Goal: Transaction & Acquisition: Purchase product/service

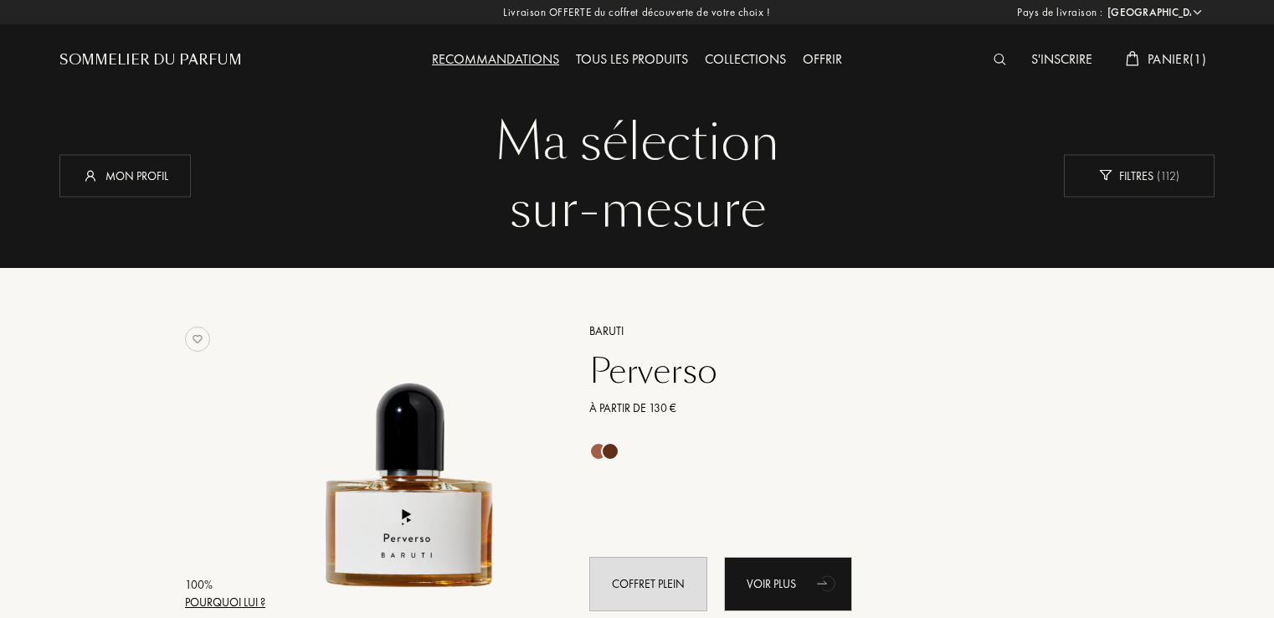
select select "FR"
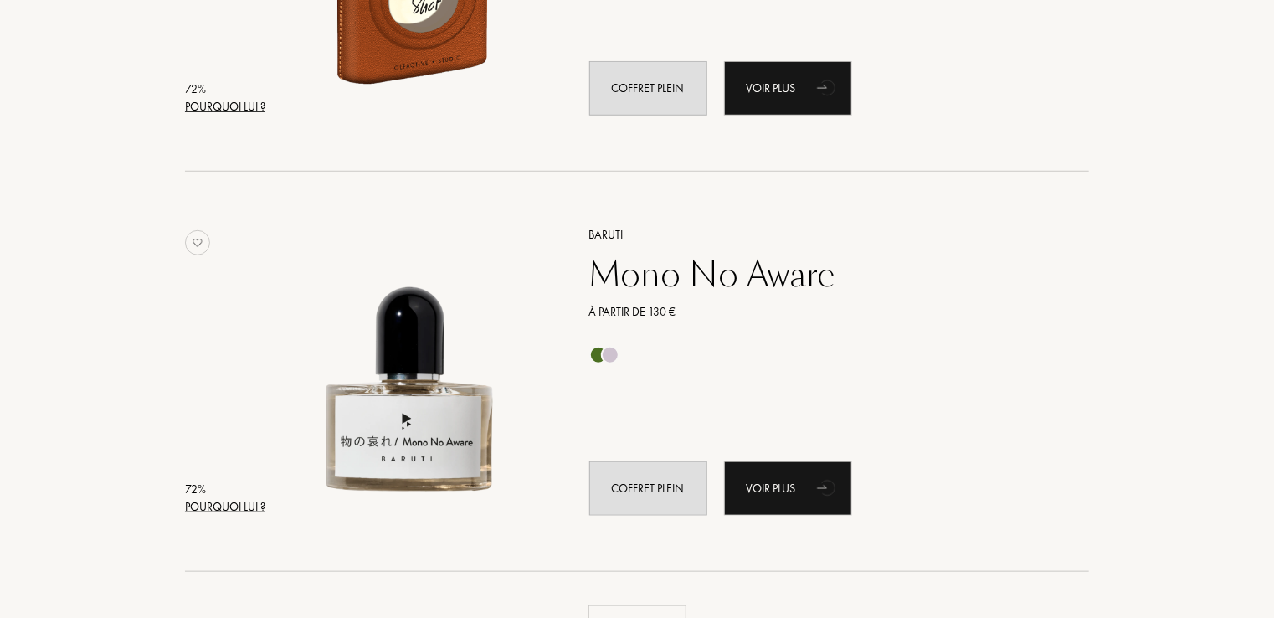
scroll to position [20227, 0]
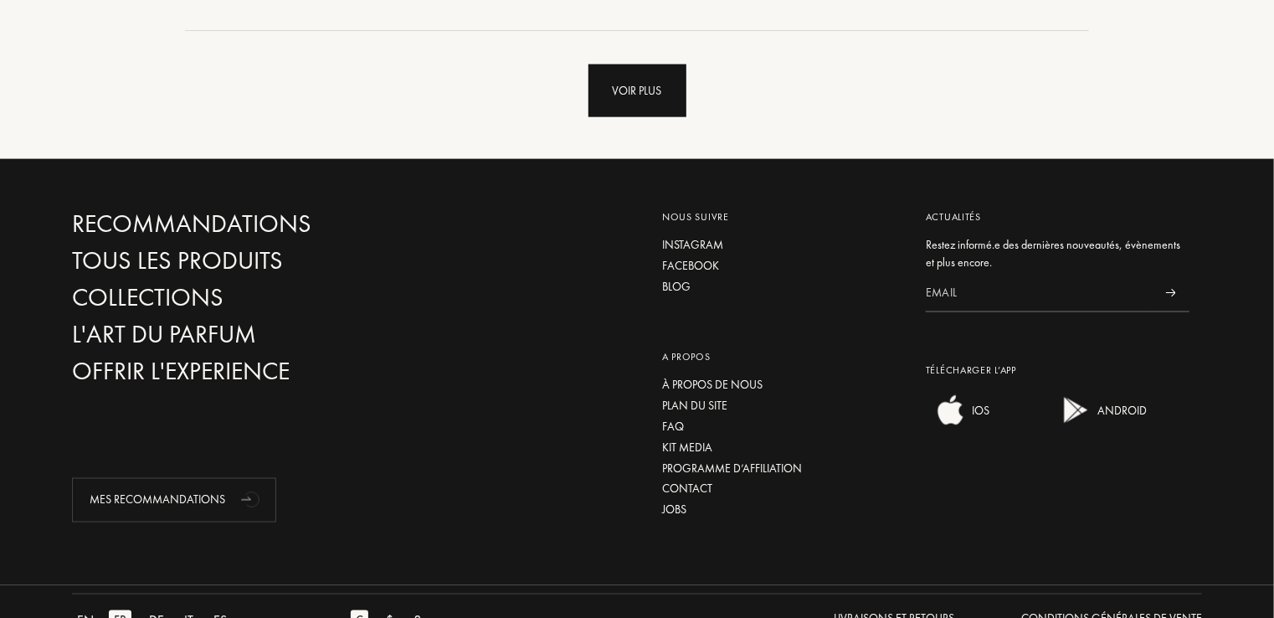
click at [640, 93] on div "Voir plus" at bounding box center [638, 90] width 98 height 53
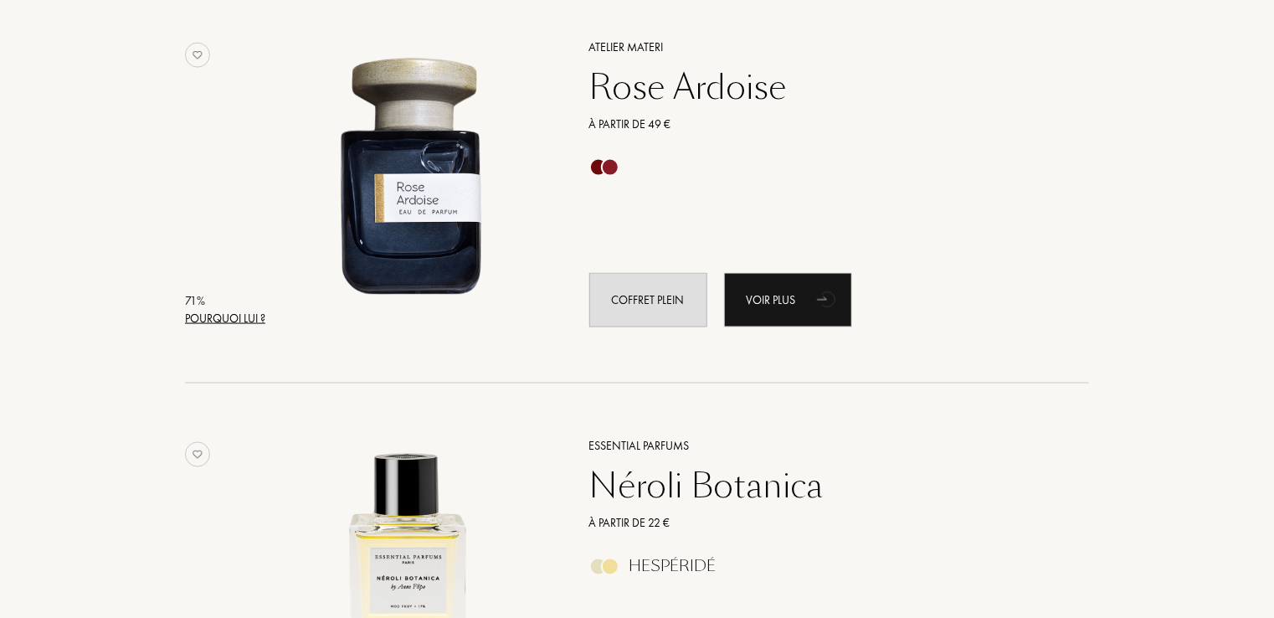
scroll to position [24013, 0]
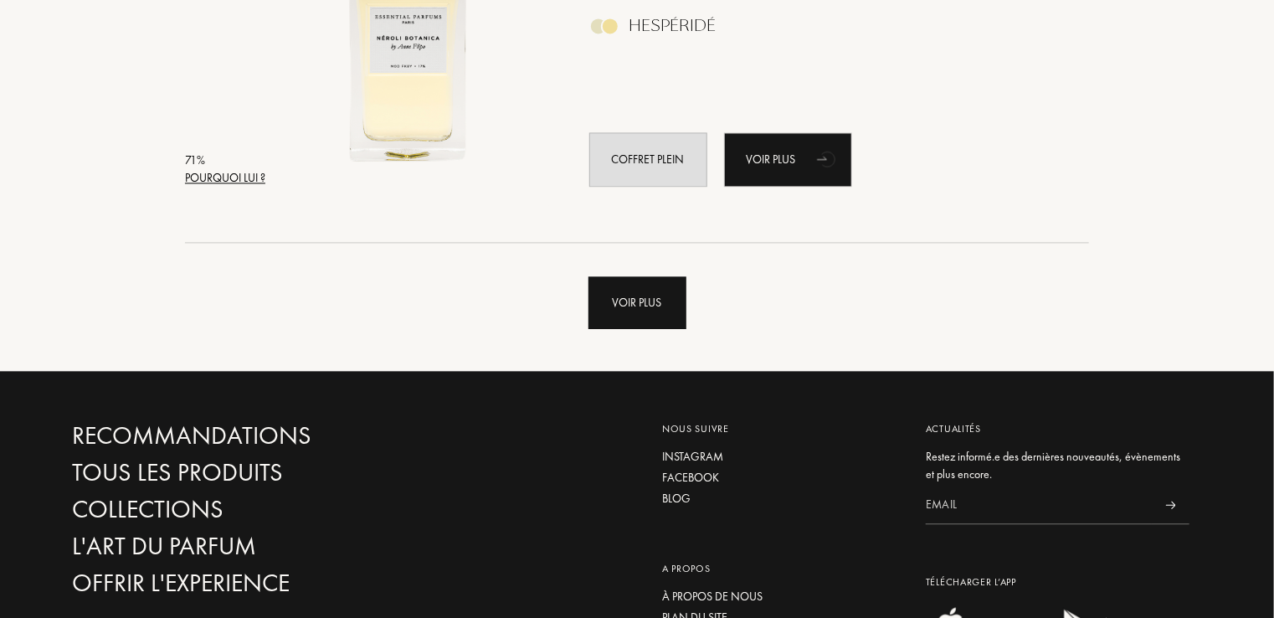
click at [640, 316] on div "Voir plus" at bounding box center [638, 302] width 98 height 53
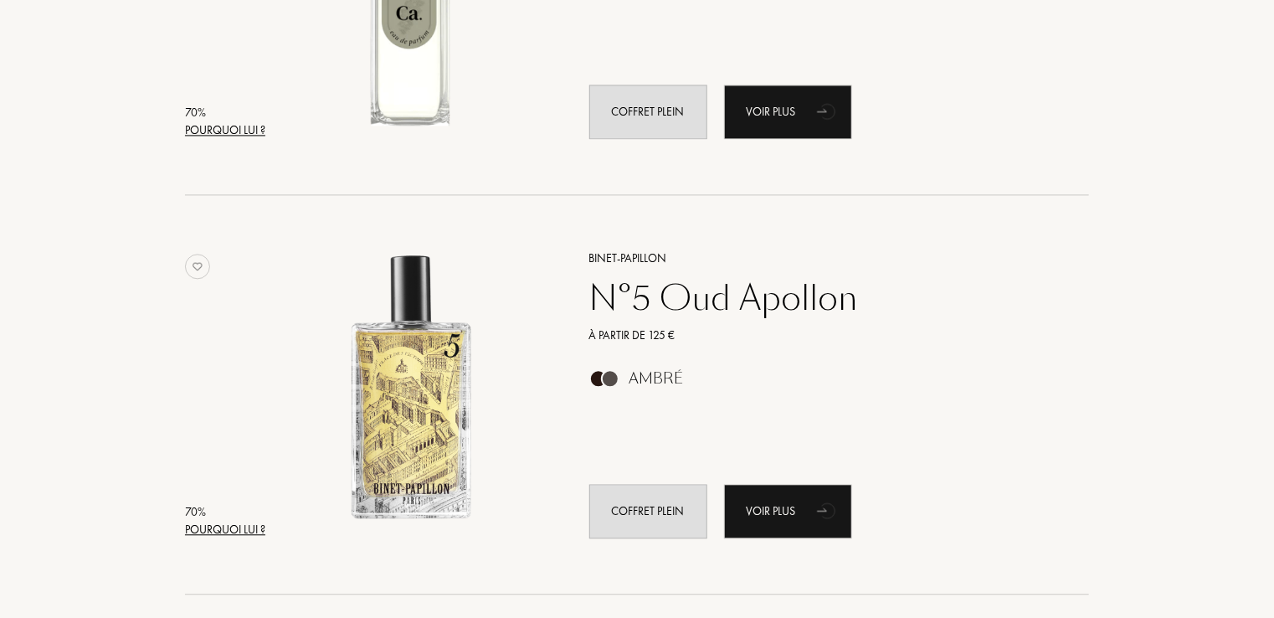
scroll to position [27800, 0]
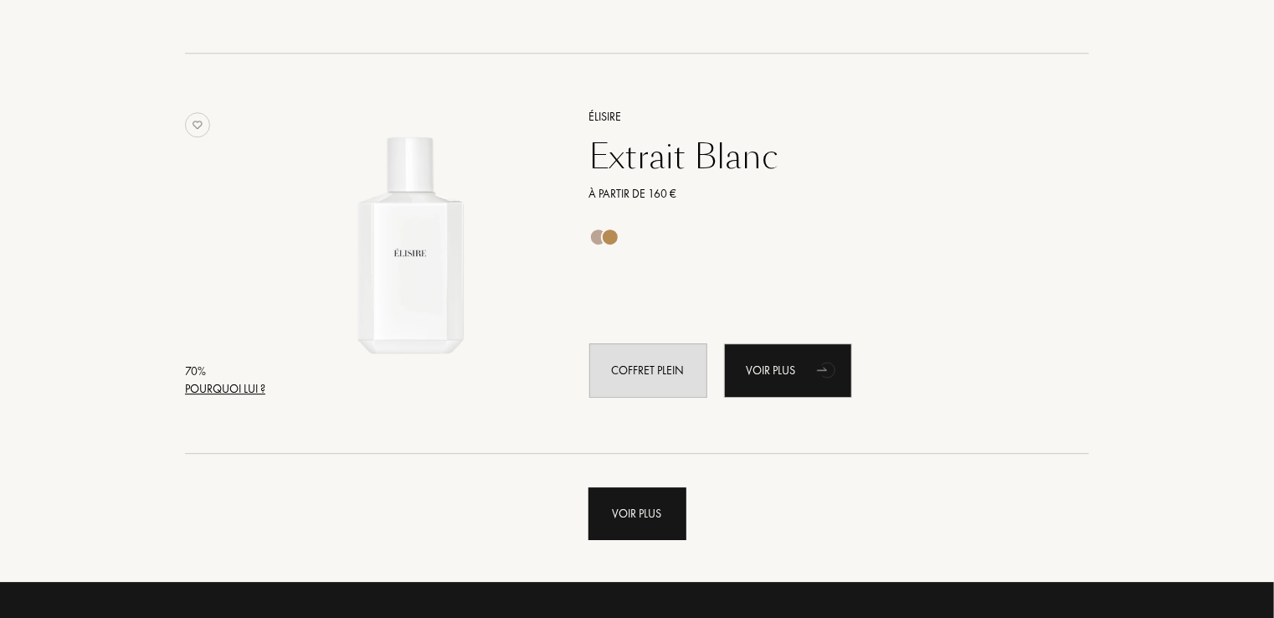
click at [645, 503] on div "Voir plus" at bounding box center [638, 513] width 98 height 53
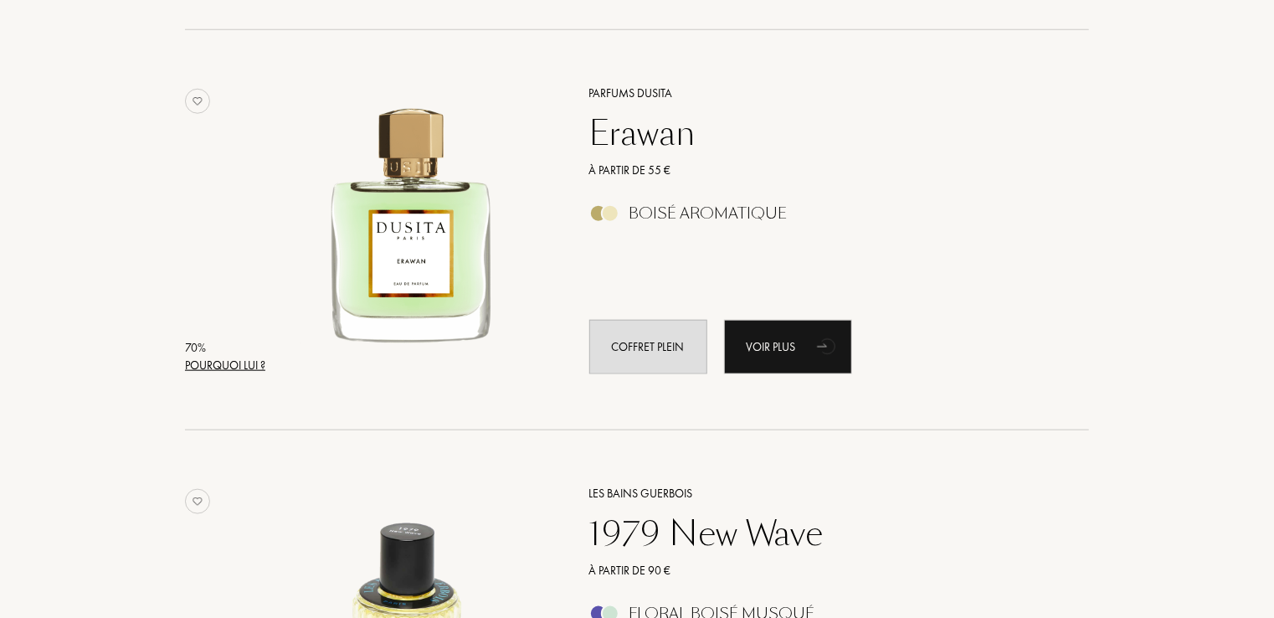
scroll to position [29964, 0]
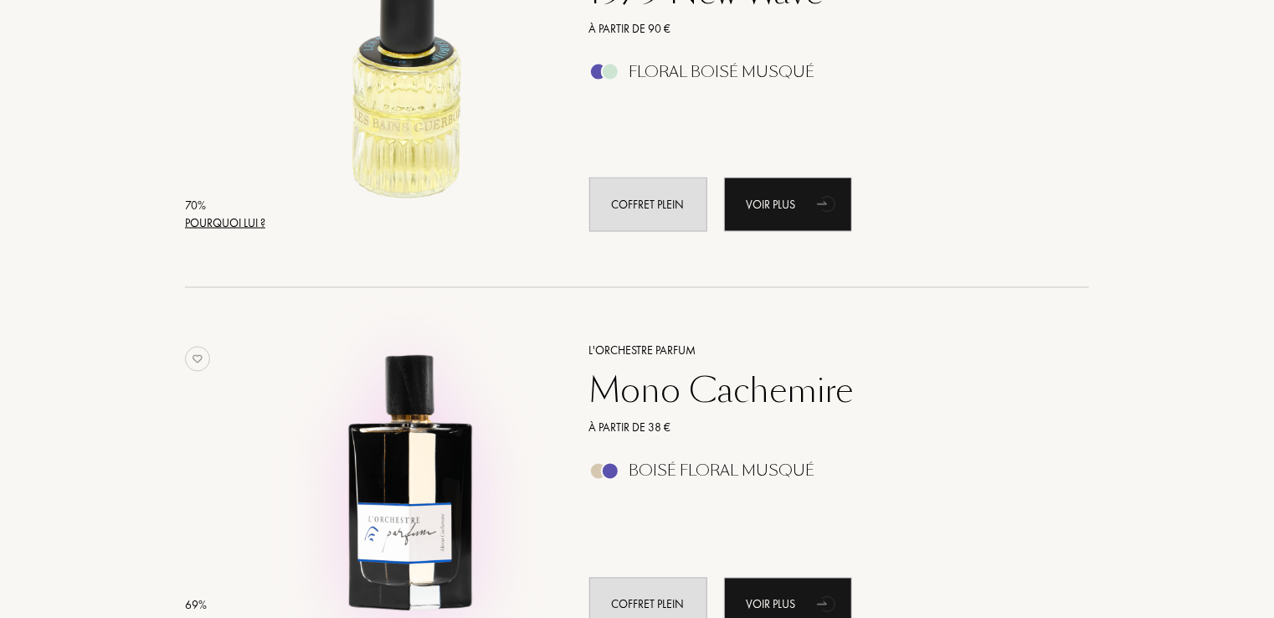
click at [430, 484] on img at bounding box center [410, 479] width 279 height 279
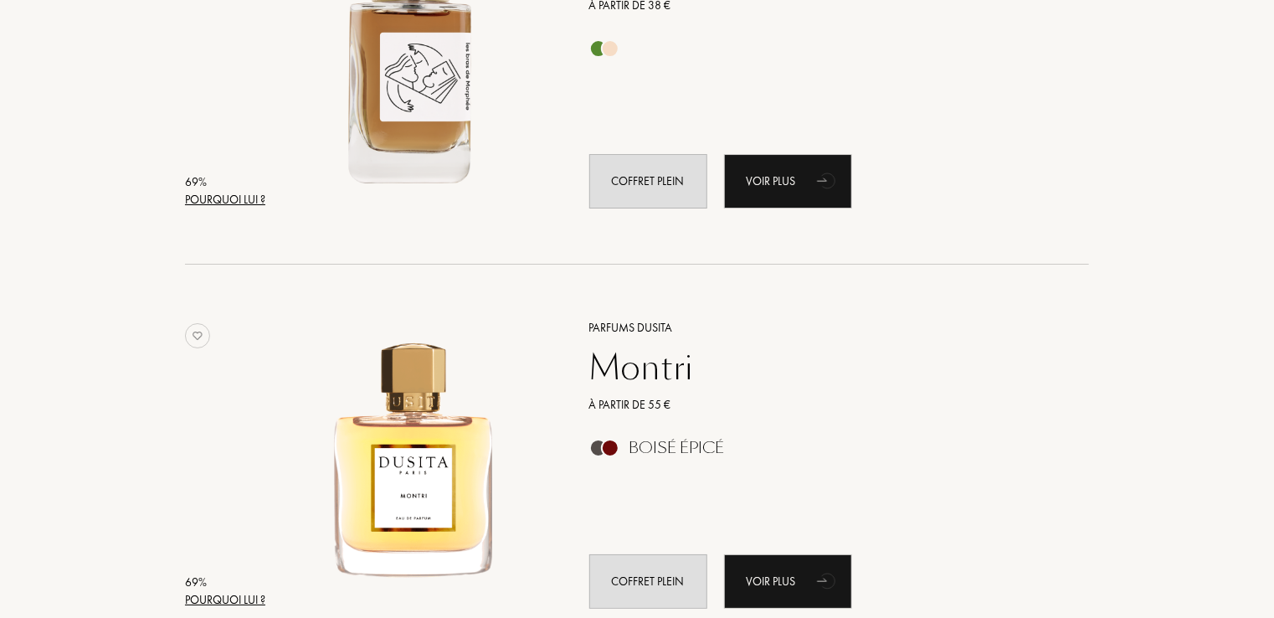
scroll to position [32128, 0]
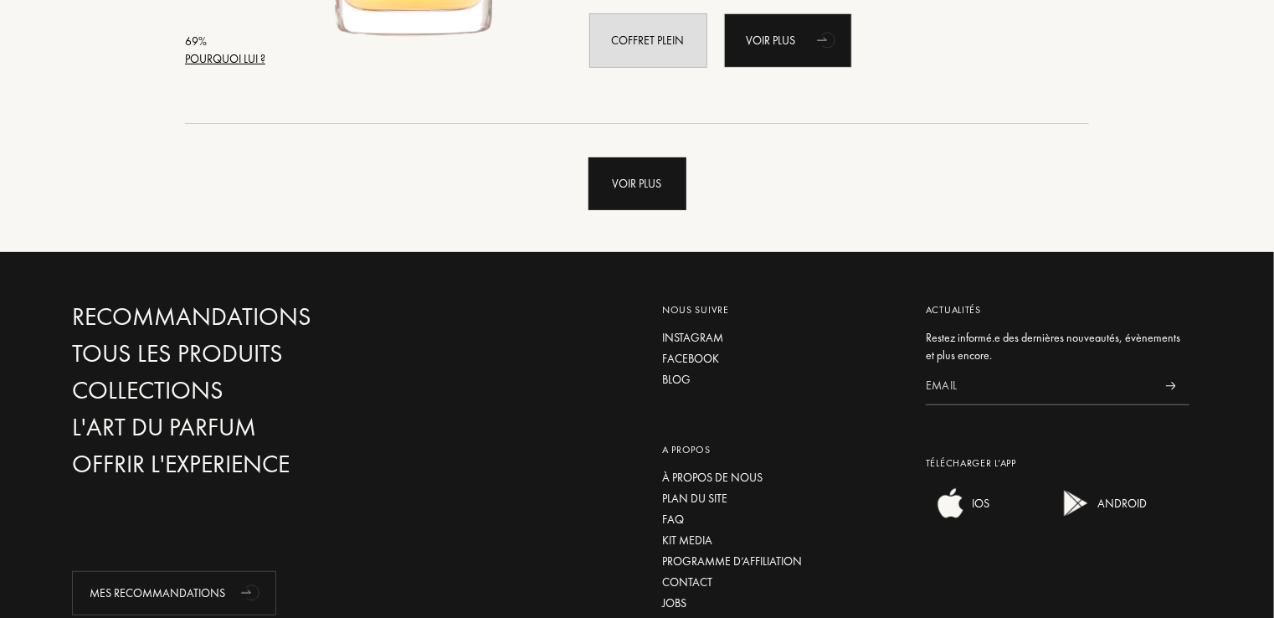
click at [680, 199] on div "Voir plus" at bounding box center [638, 183] width 98 height 53
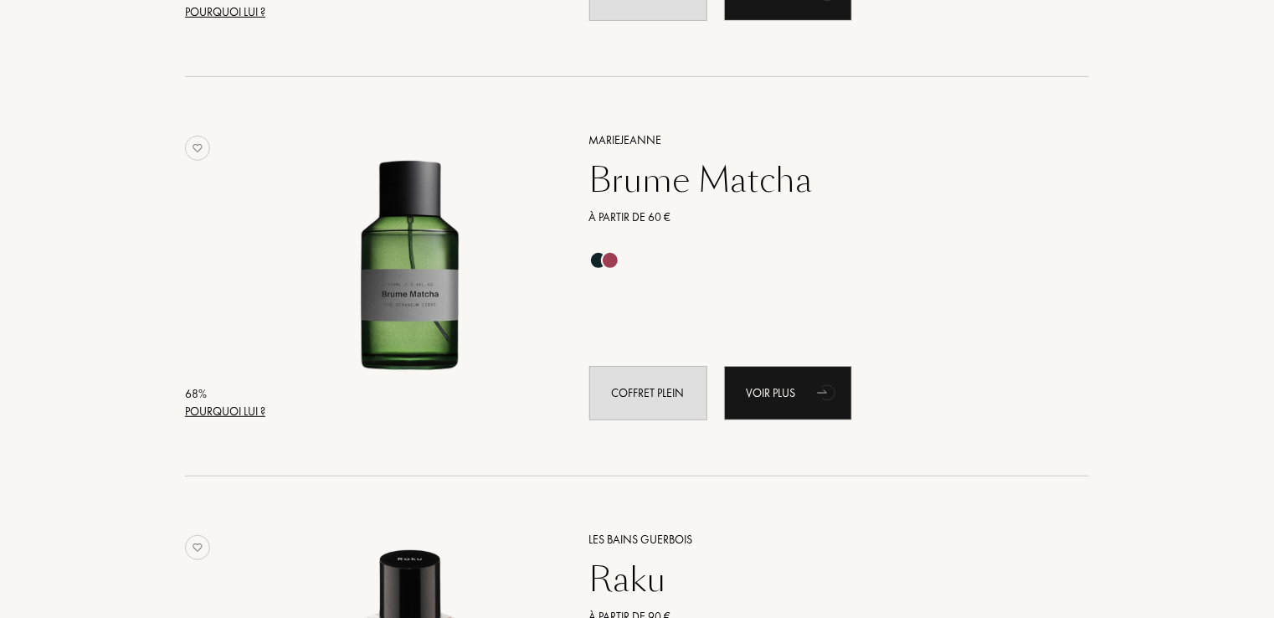
scroll to position [35914, 0]
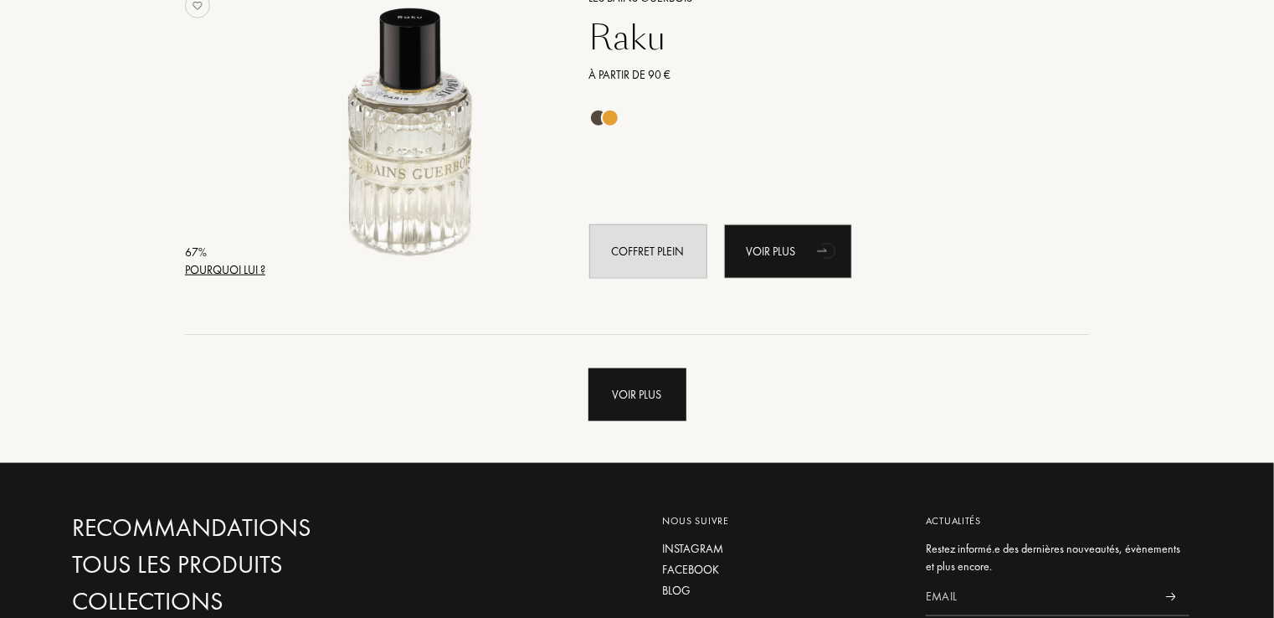
click at [631, 391] on div "Voir plus" at bounding box center [638, 394] width 98 height 53
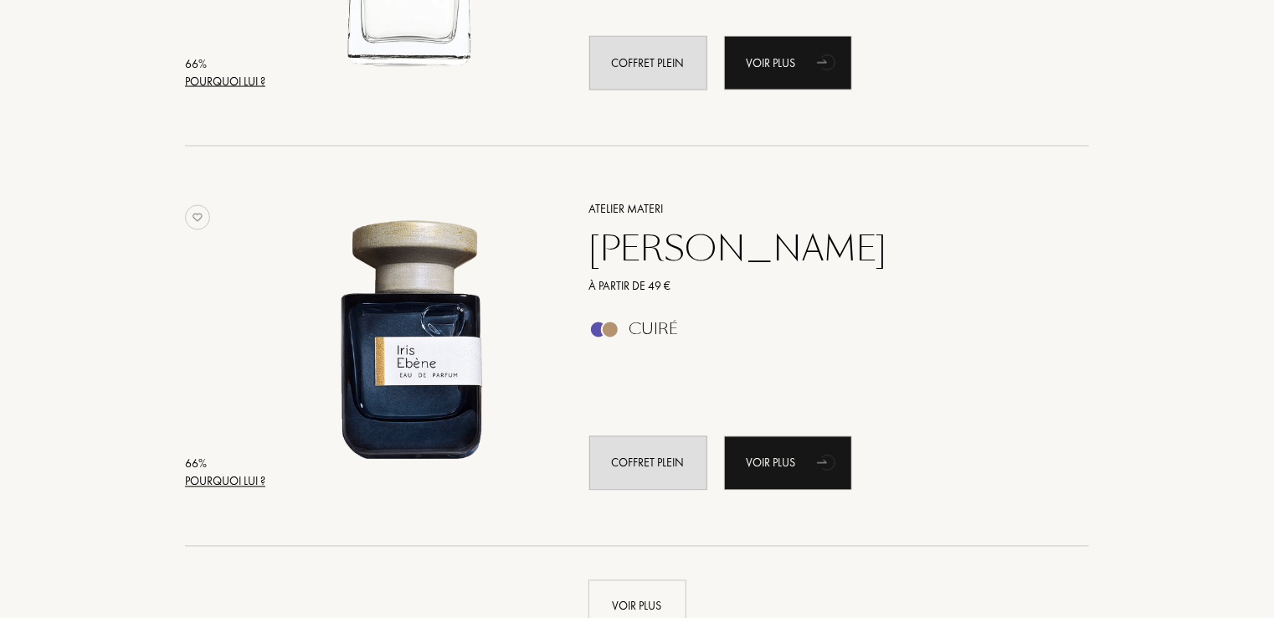
scroll to position [40242, 0]
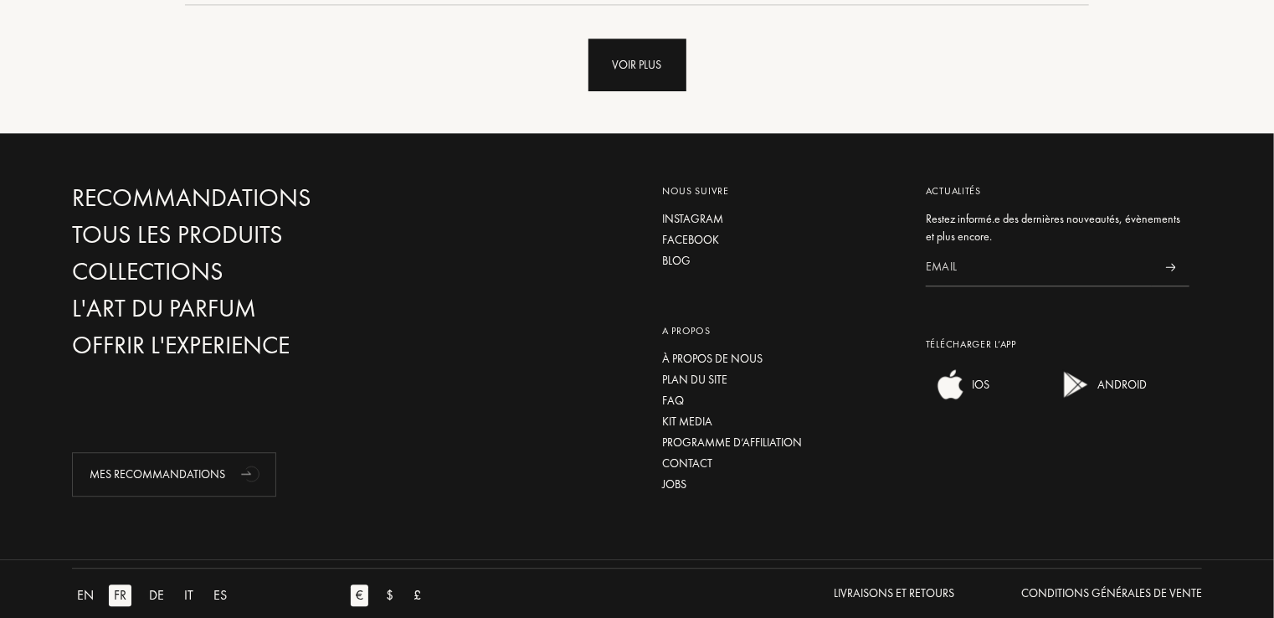
click at [650, 64] on div "Voir plus" at bounding box center [638, 65] width 98 height 53
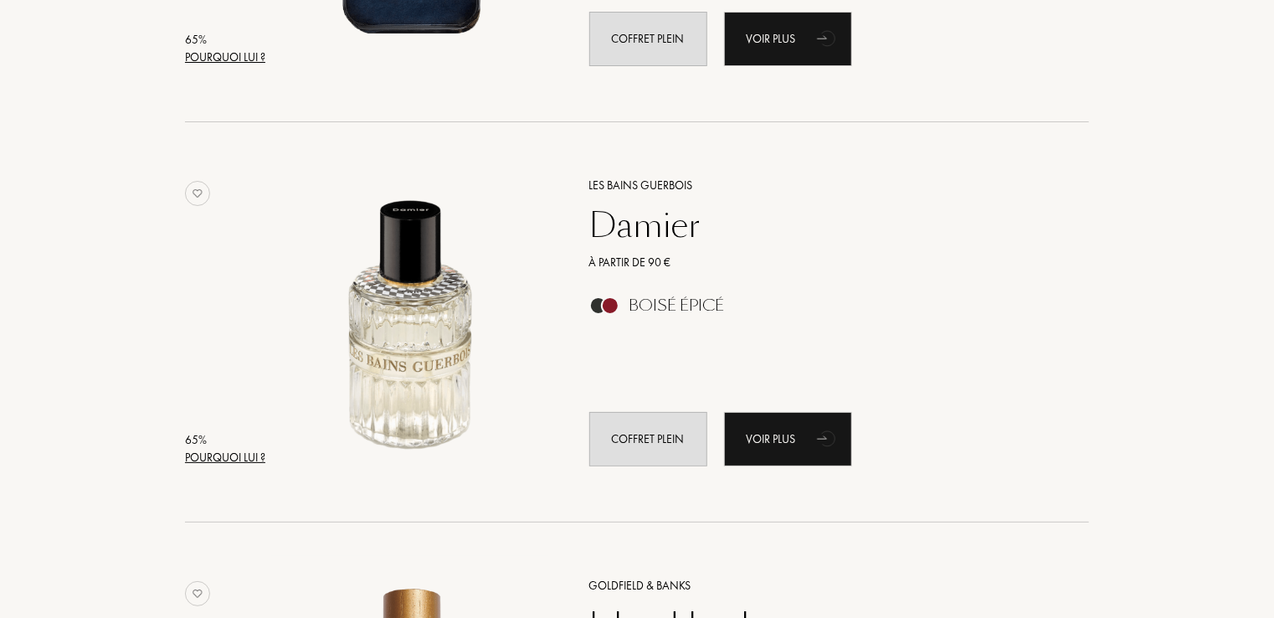
scroll to position [41865, 0]
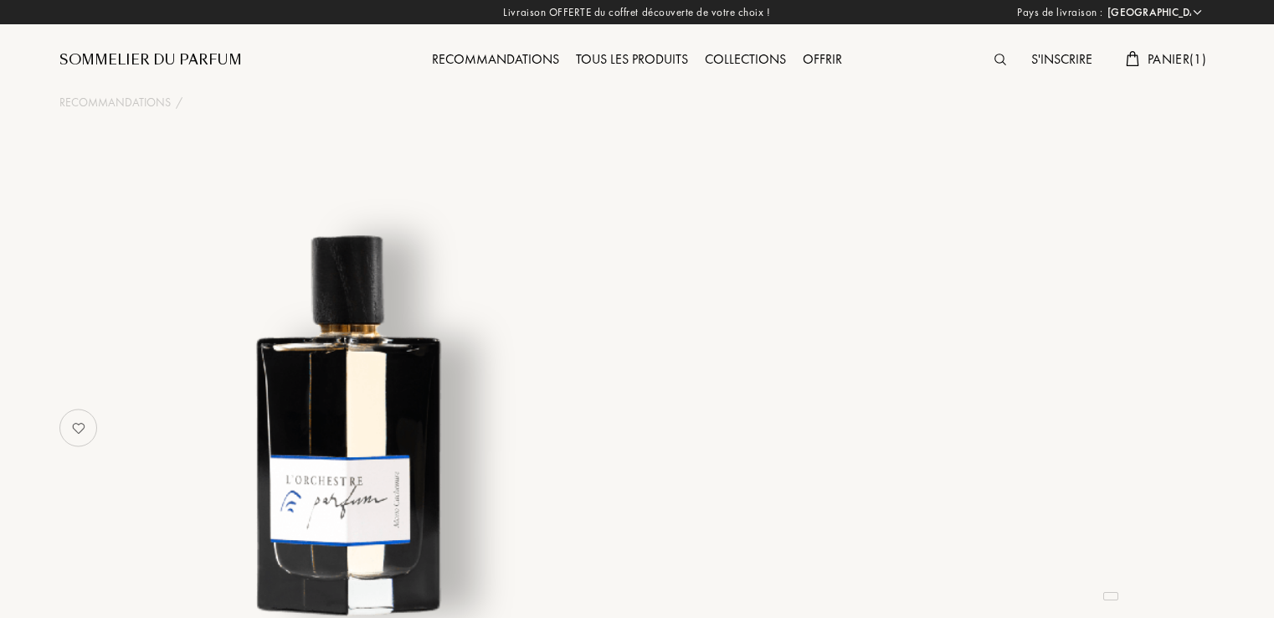
select select "FR"
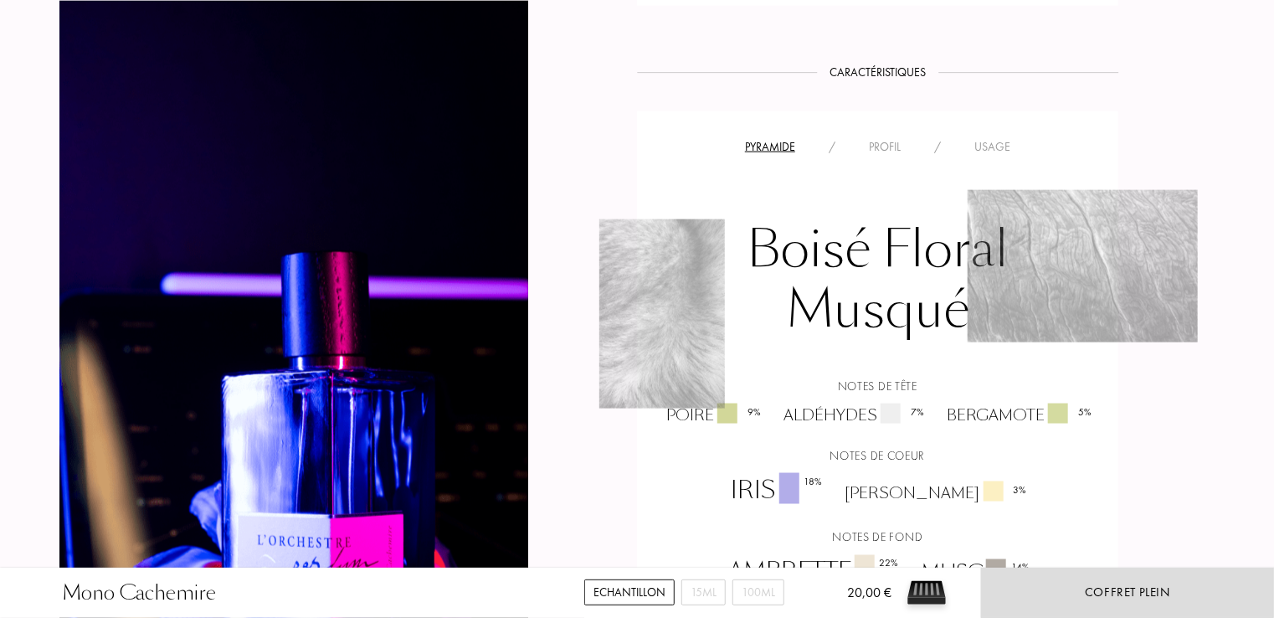
scroll to position [1623, 0]
